Goal: Task Accomplishment & Management: Use online tool/utility

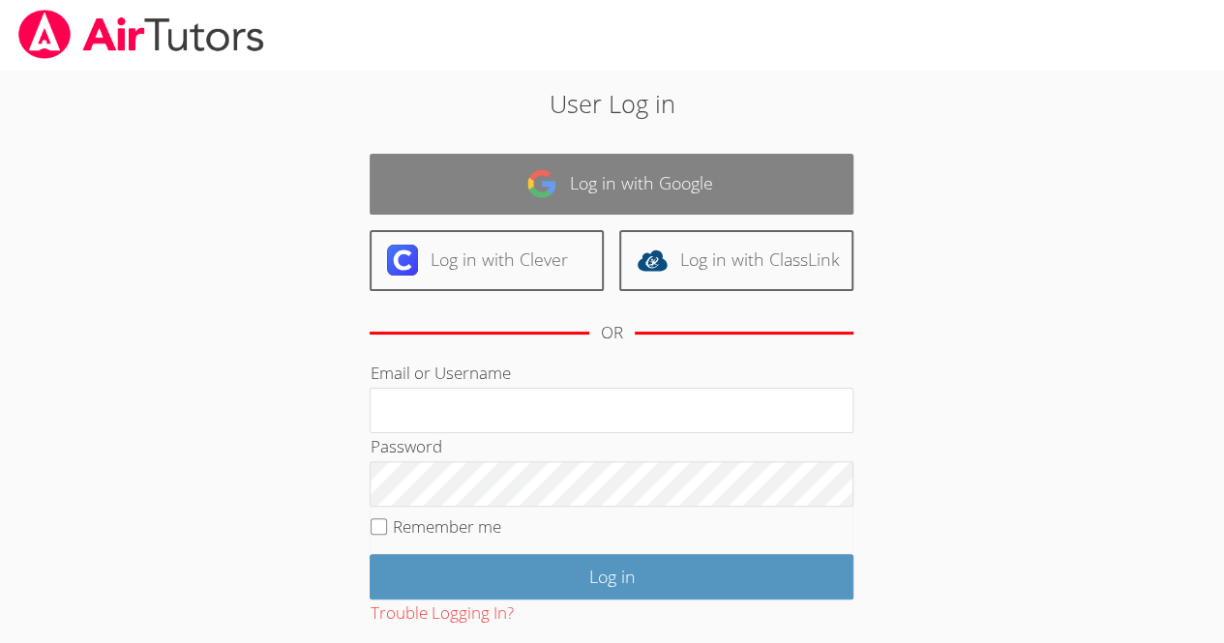
click at [640, 175] on link "Log in with Google" at bounding box center [611, 184] width 484 height 61
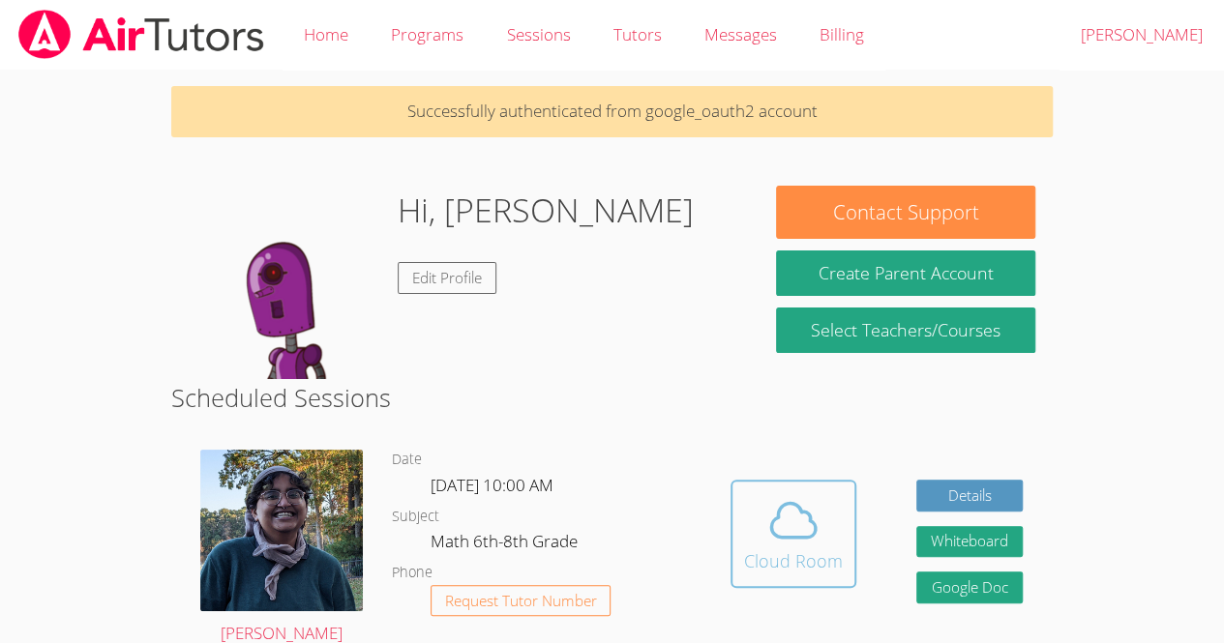
click at [778, 527] on icon at bounding box center [793, 520] width 54 height 54
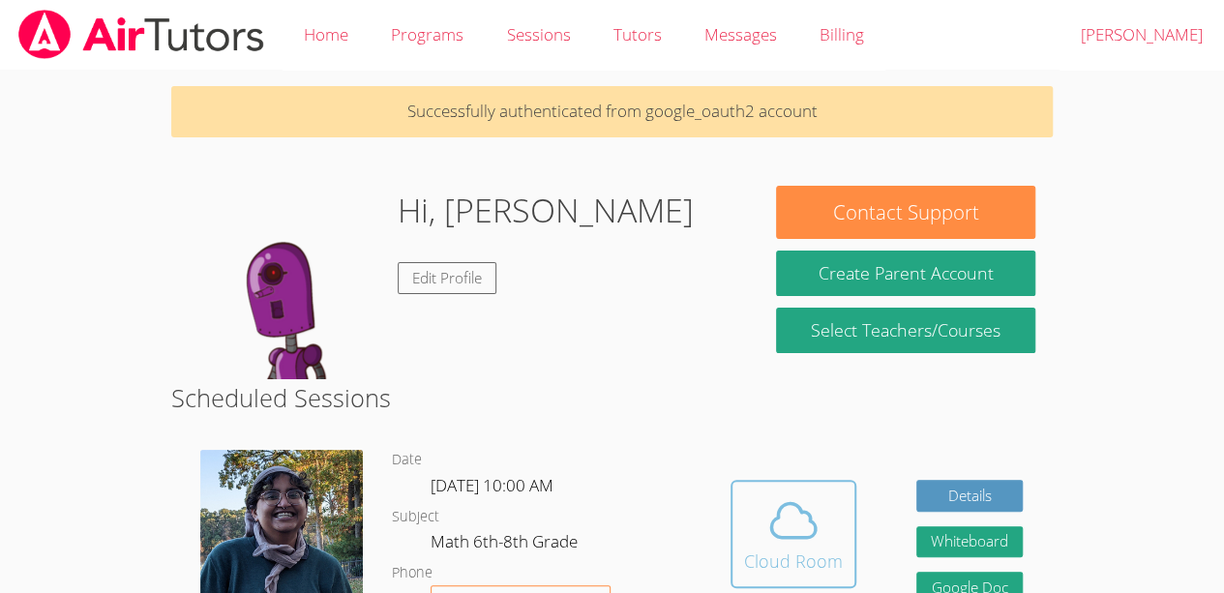
click at [787, 490] on button "Cloud Room" at bounding box center [793, 534] width 126 height 108
click at [829, 535] on span at bounding box center [793, 520] width 99 height 54
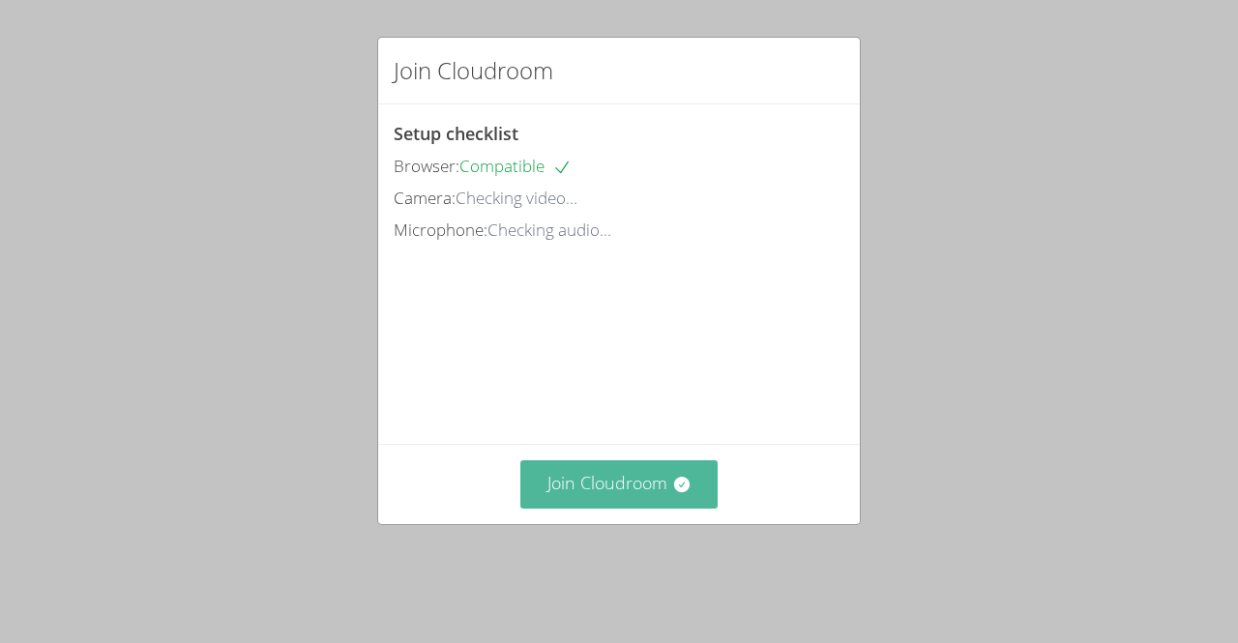
click at [634, 508] on button "Join Cloudroom" at bounding box center [619, 483] width 198 height 47
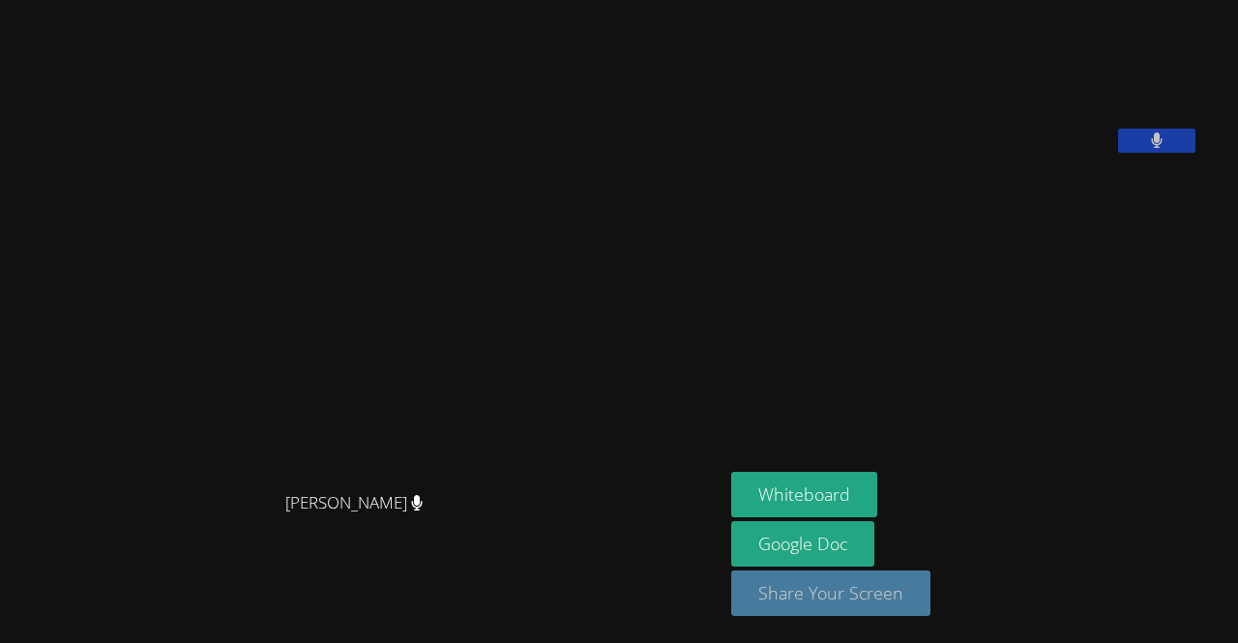
click at [832, 597] on button "Share Your Screen" at bounding box center [830, 593] width 199 height 45
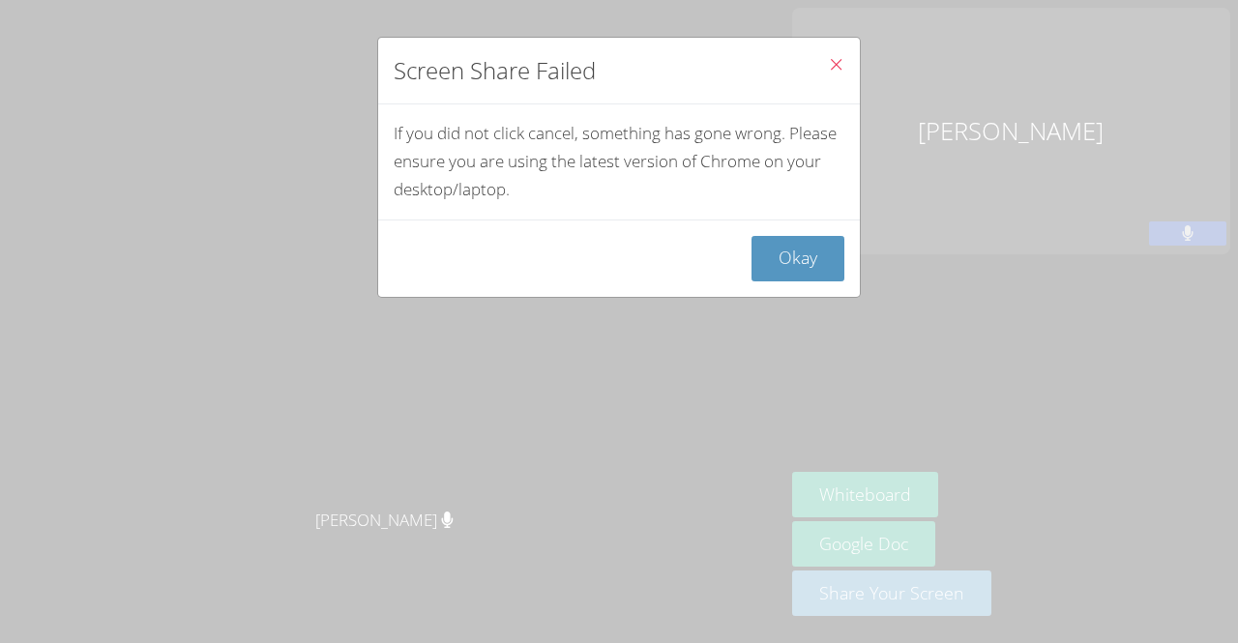
click at [828, 67] on icon "Close" at bounding box center [836, 64] width 16 height 16
click at [821, 52] on button "Close" at bounding box center [836, 67] width 47 height 59
click at [819, 54] on button "Close" at bounding box center [836, 67] width 47 height 59
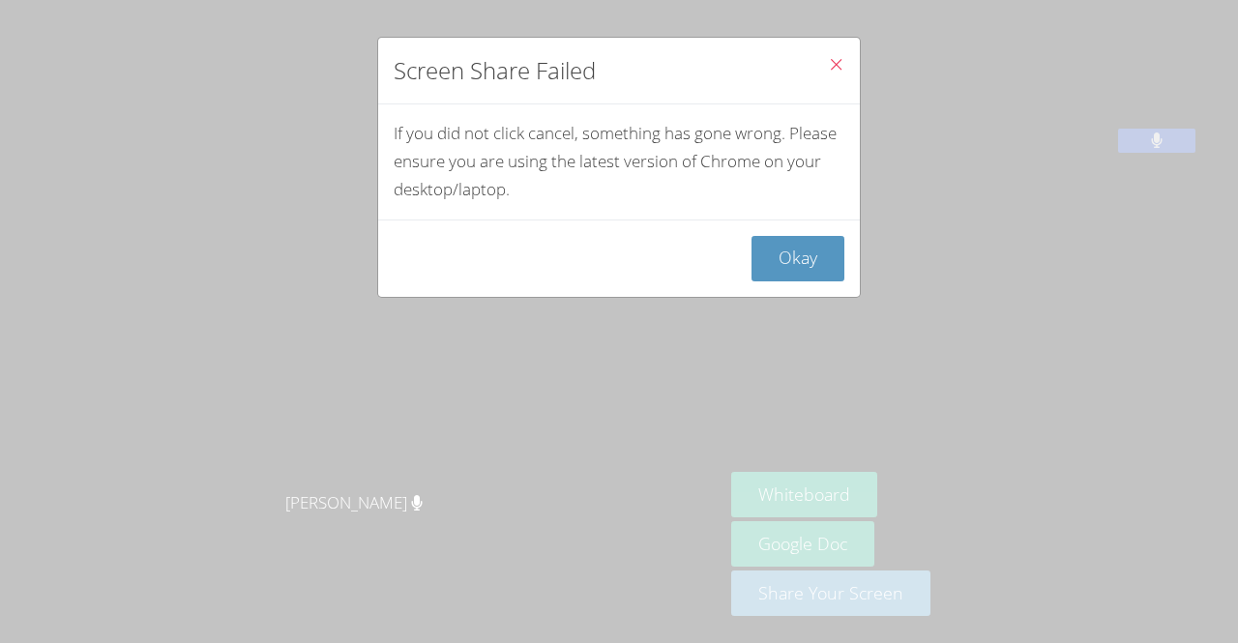
click at [828, 56] on icon "Close" at bounding box center [836, 64] width 16 height 16
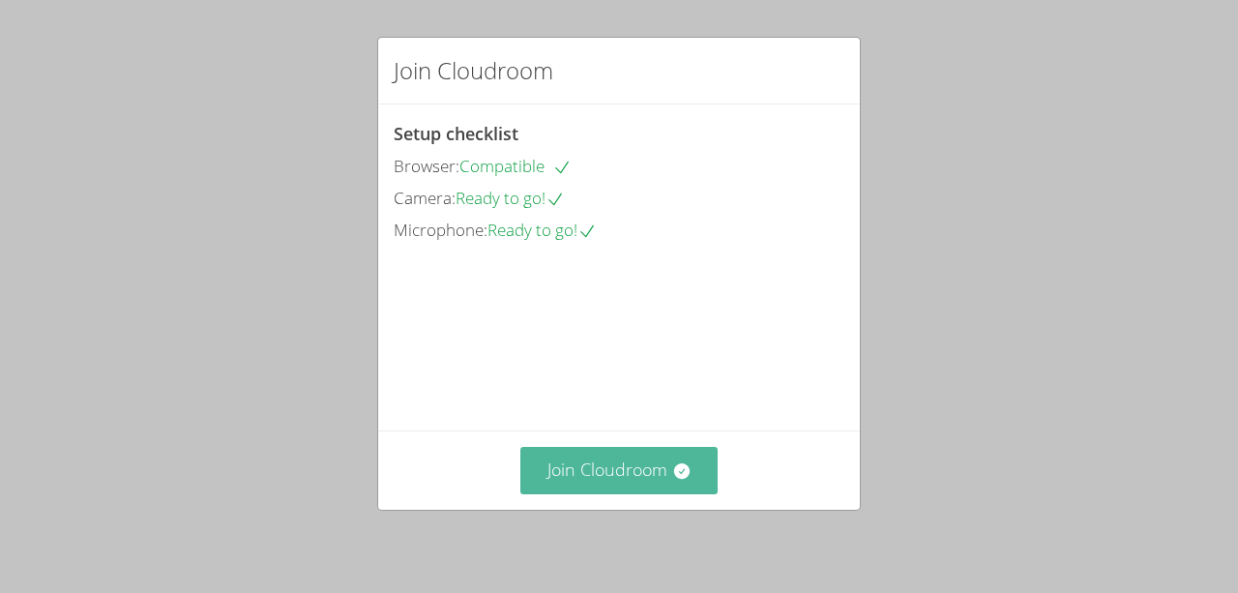
click at [593, 461] on button "Join Cloudroom" at bounding box center [619, 470] width 198 height 47
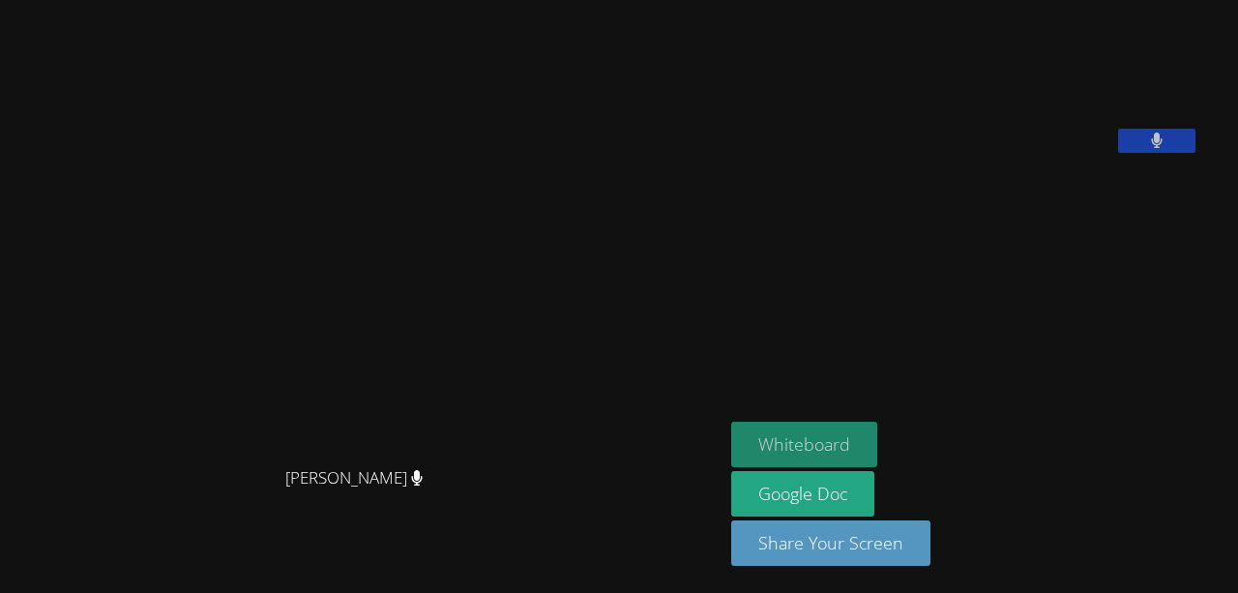
click at [841, 445] on button "Whiteboard" at bounding box center [804, 444] width 146 height 45
click at [845, 456] on button "Whiteboard" at bounding box center [804, 444] width 146 height 45
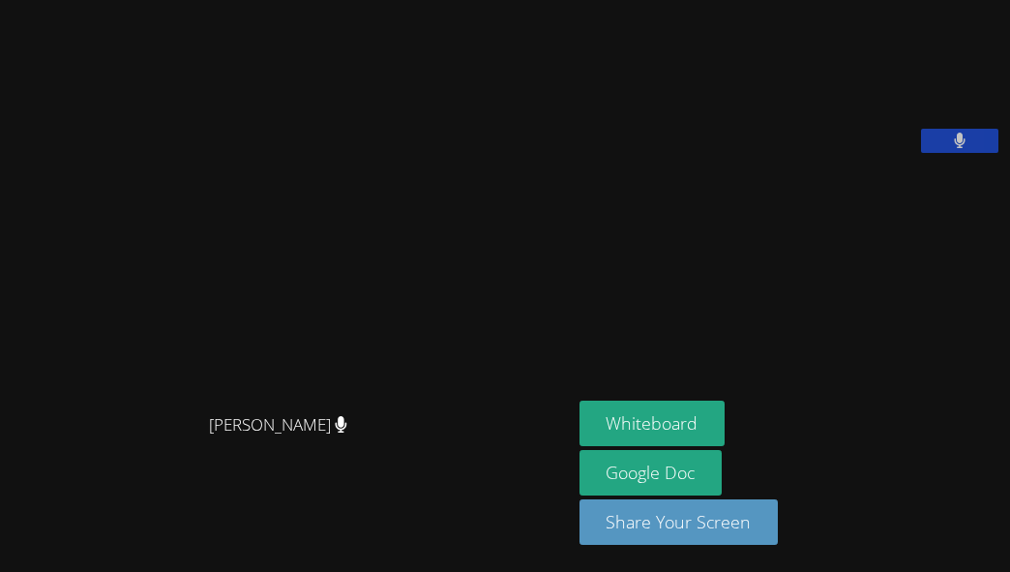
click at [337, 141] on video at bounding box center [285, 247] width 290 height 312
click at [644, 410] on button "Whiteboard" at bounding box center [652, 422] width 146 height 45
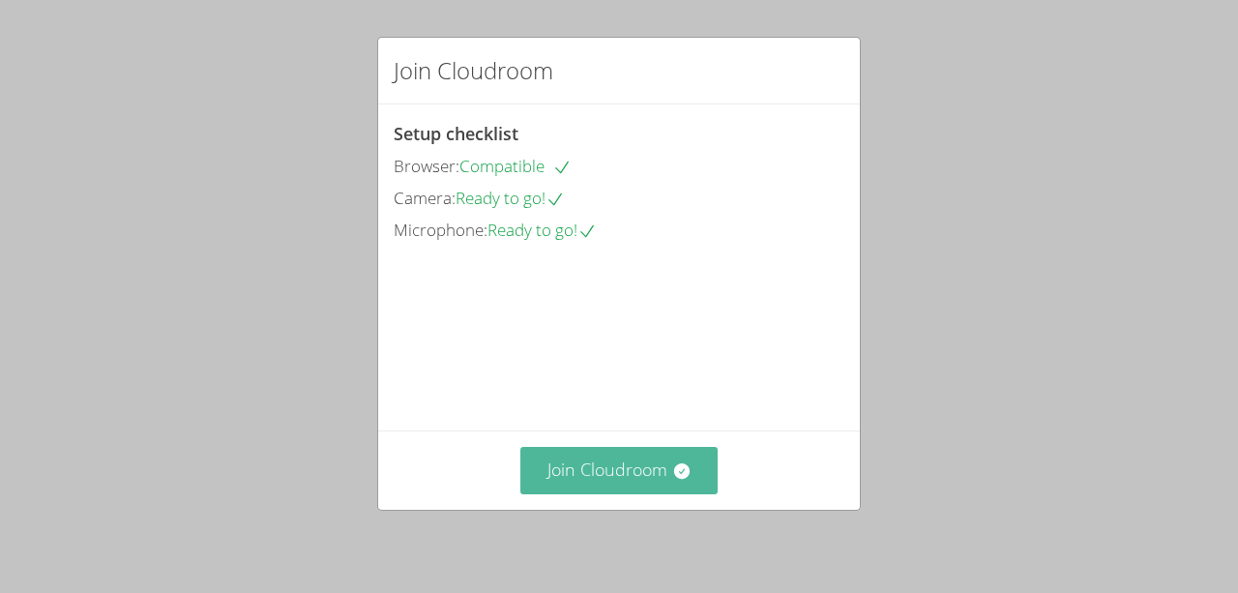
click at [575, 464] on button "Join Cloudroom" at bounding box center [619, 470] width 198 height 47
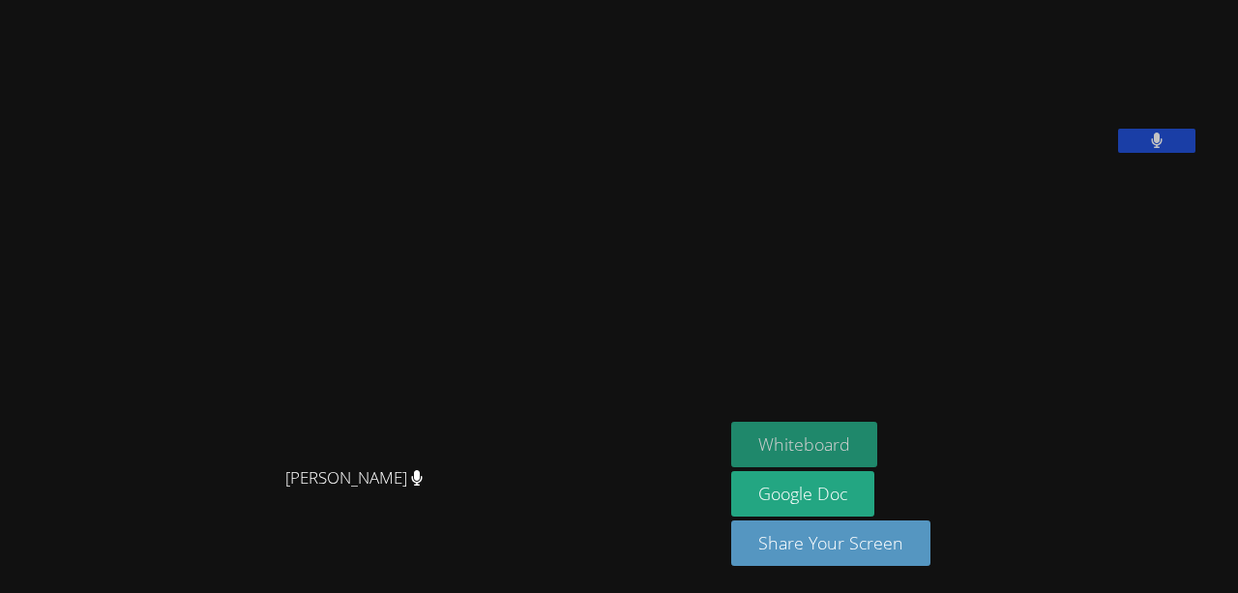
click at [820, 439] on button "Whiteboard" at bounding box center [804, 444] width 146 height 45
